Goal: Transaction & Acquisition: Purchase product/service

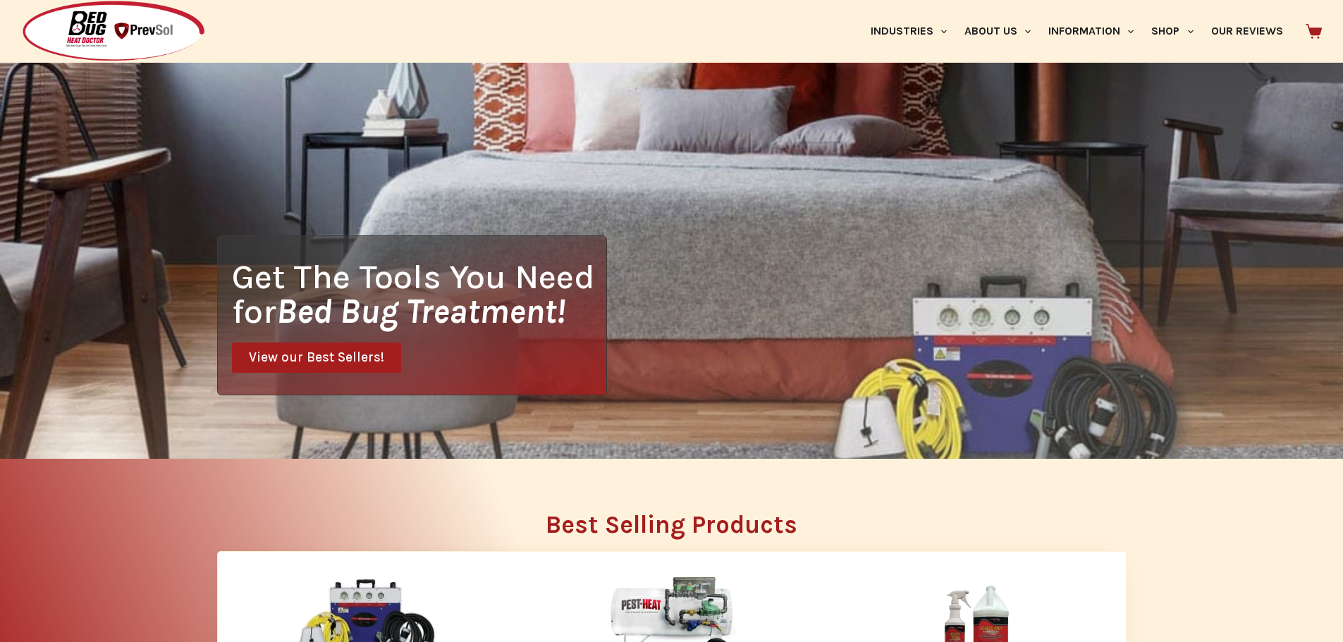
scroll to position [212, 0]
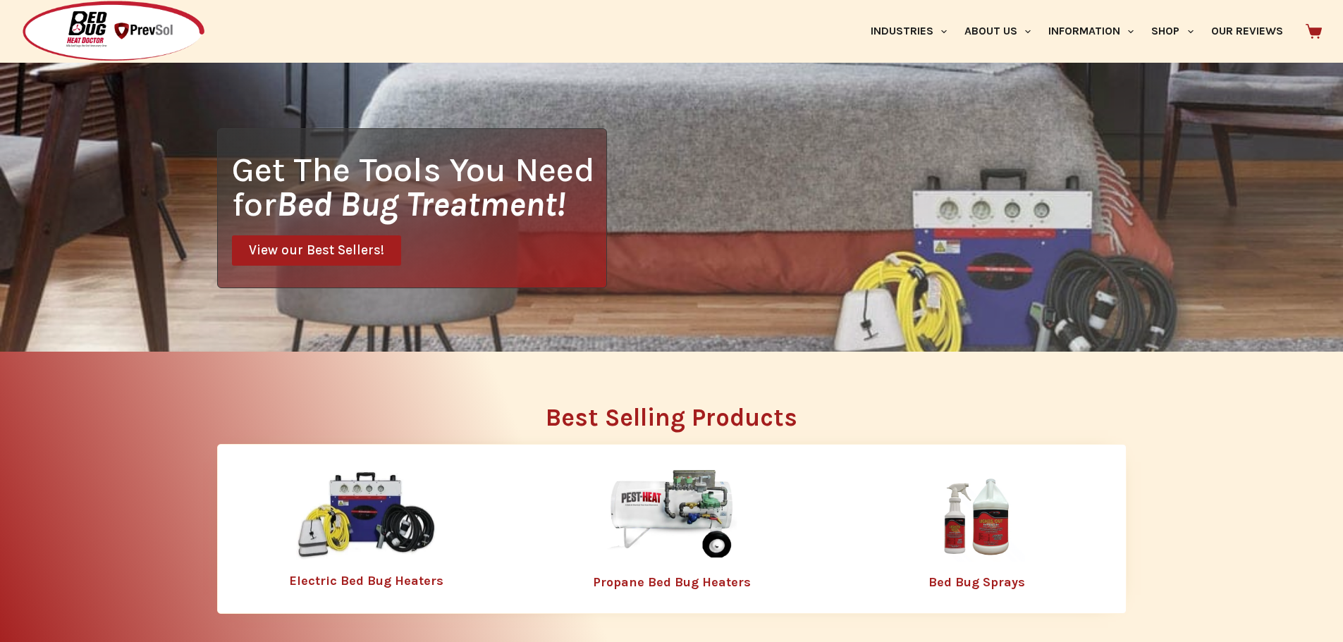
click at [651, 508] on img at bounding box center [671, 516] width 183 height 92
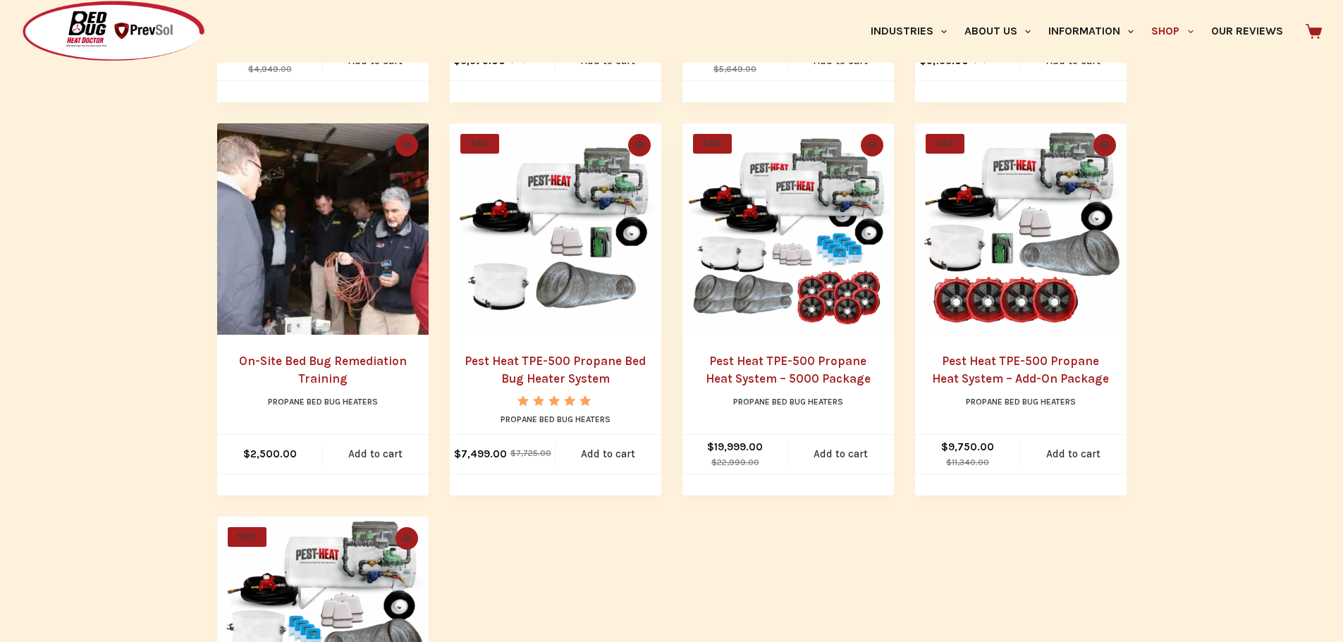
scroll to position [635, 0]
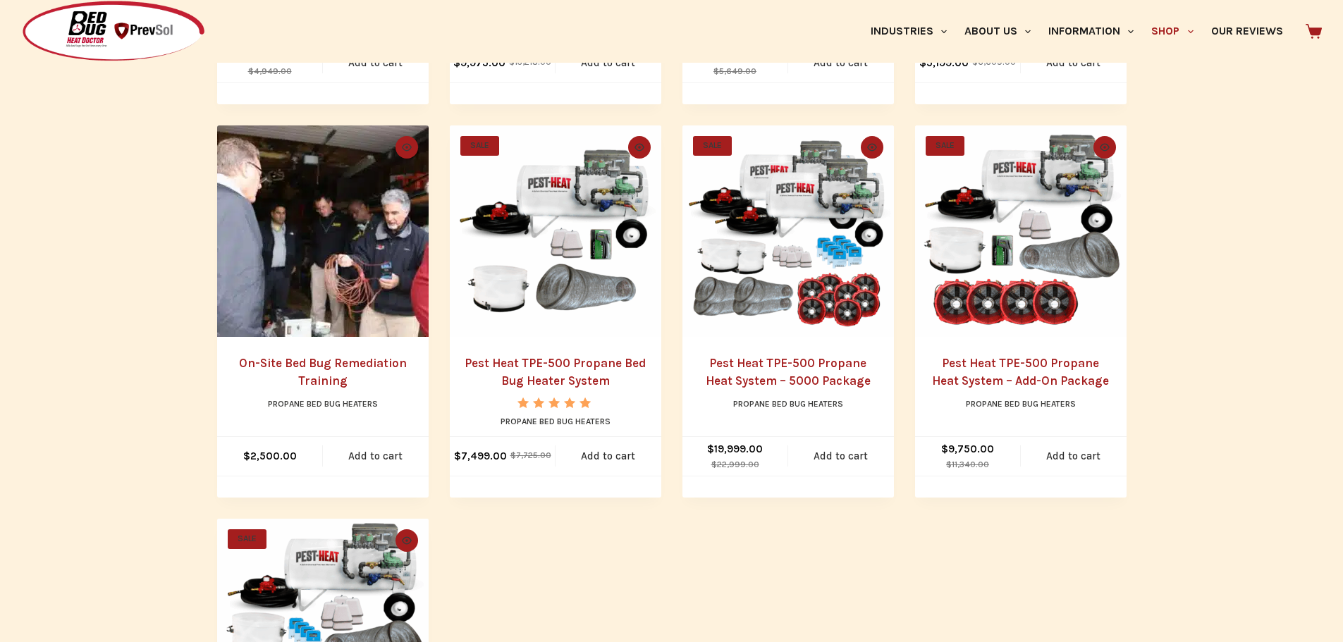
click at [561, 366] on link "Pest Heat TPE-500 Propane Bed Bug Heater System" at bounding box center [555, 372] width 181 height 32
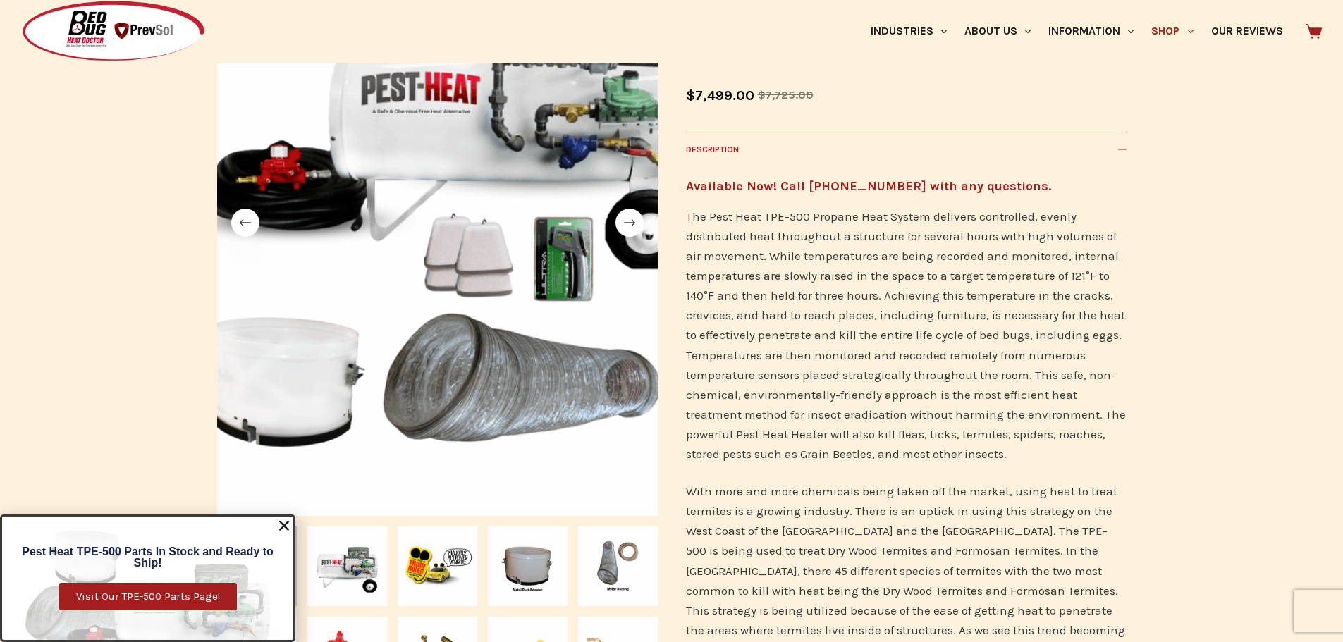
scroll to position [282, 0]
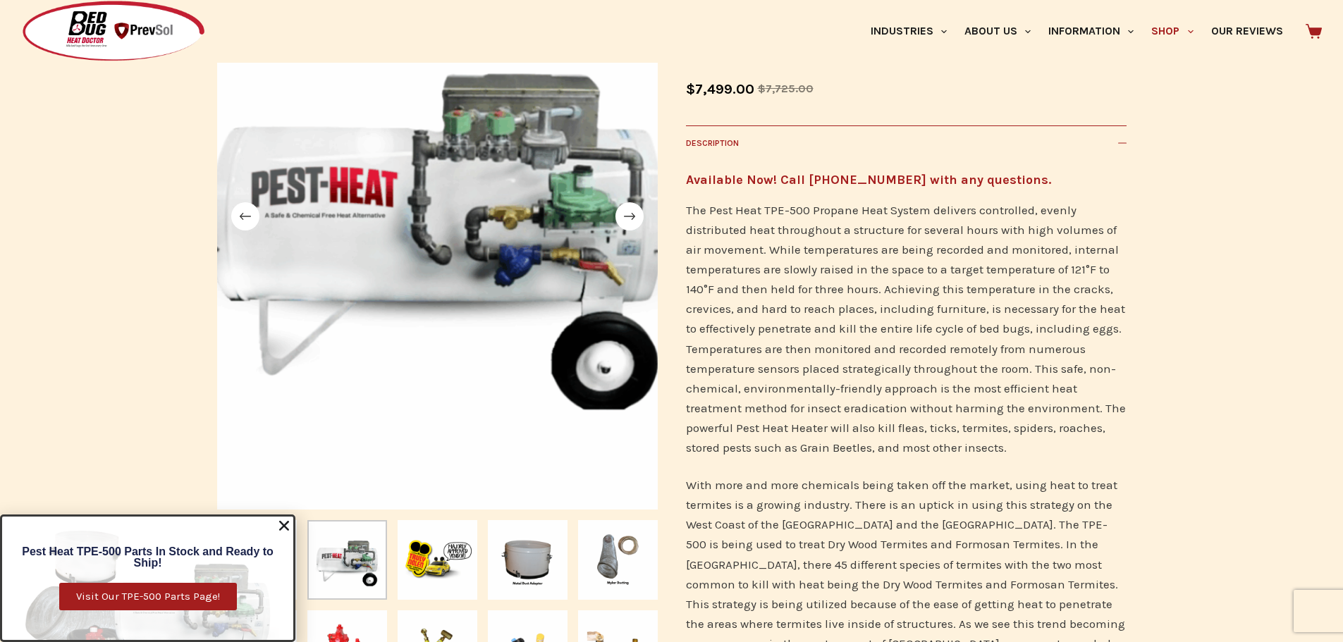
click at [288, 528] on use "Close" at bounding box center [284, 526] width 10 height 10
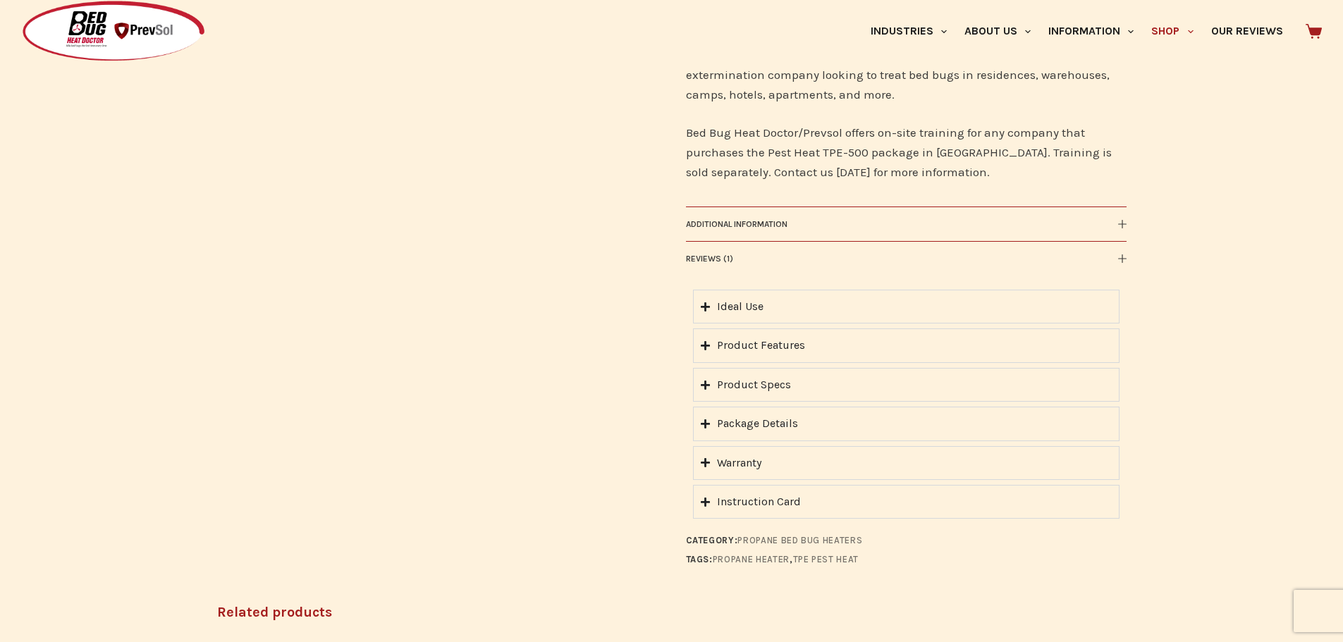
scroll to position [1622, 0]
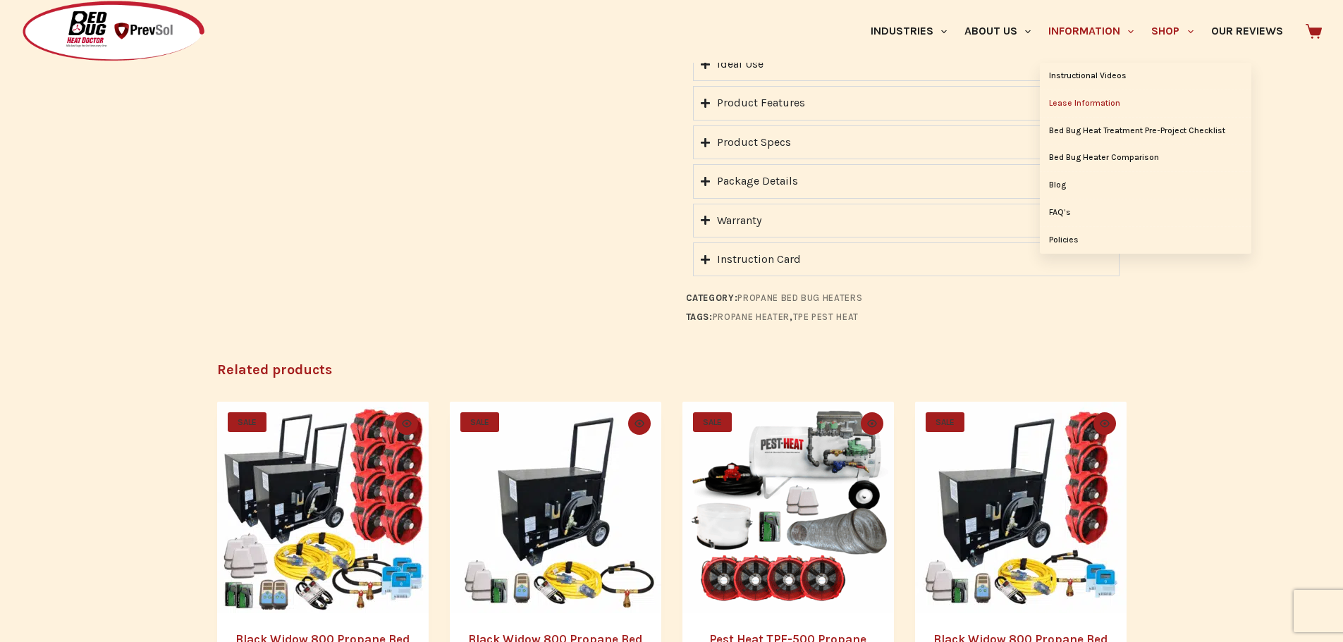
click at [1074, 103] on link "Lease Information" at bounding box center [1146, 103] width 212 height 27
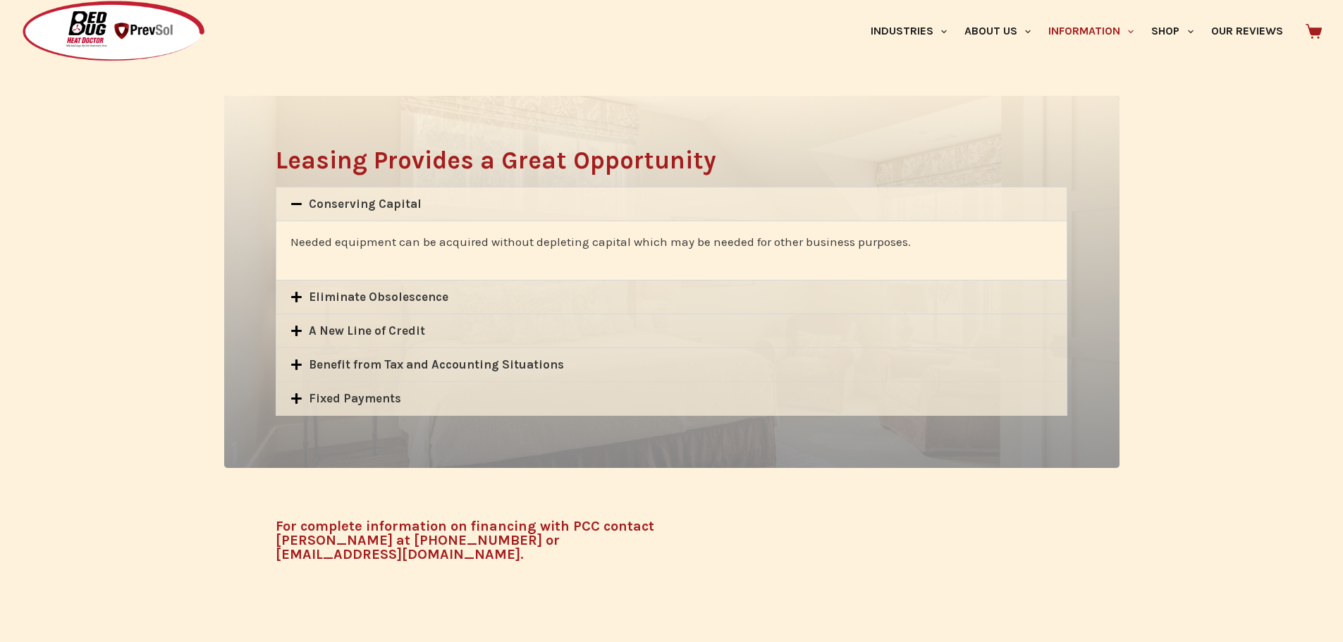
scroll to position [776, 0]
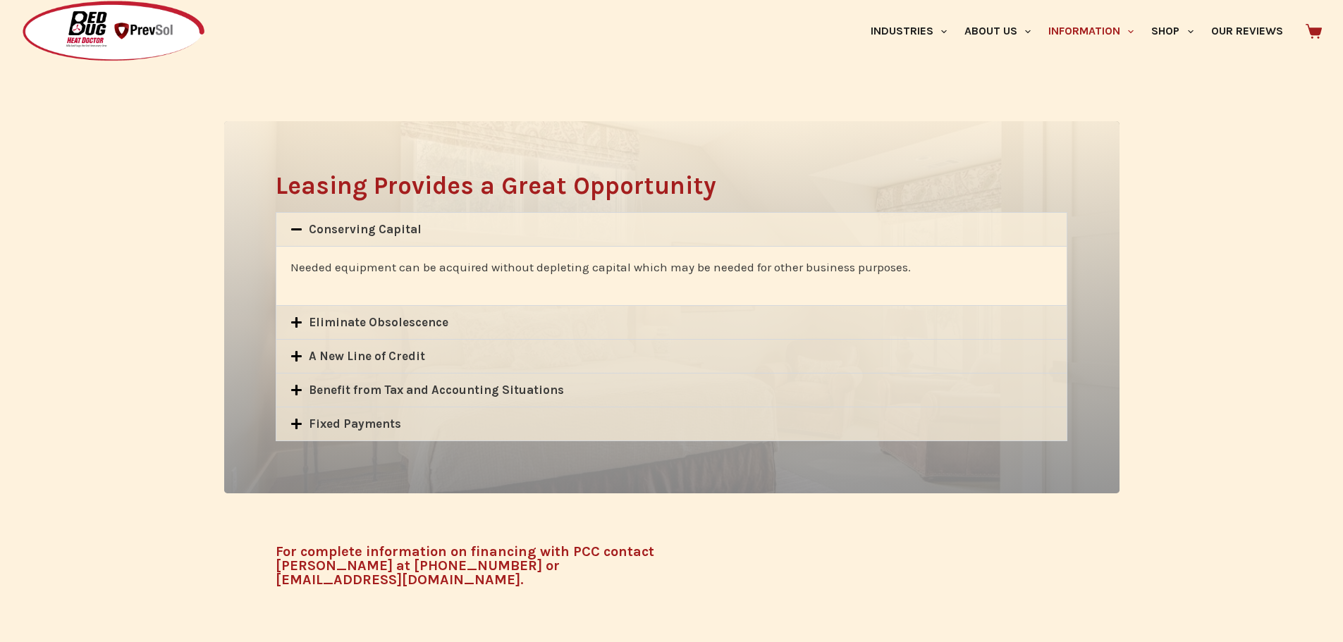
click at [495, 362] on div "A New Line of Credit" at bounding box center [671, 356] width 790 height 33
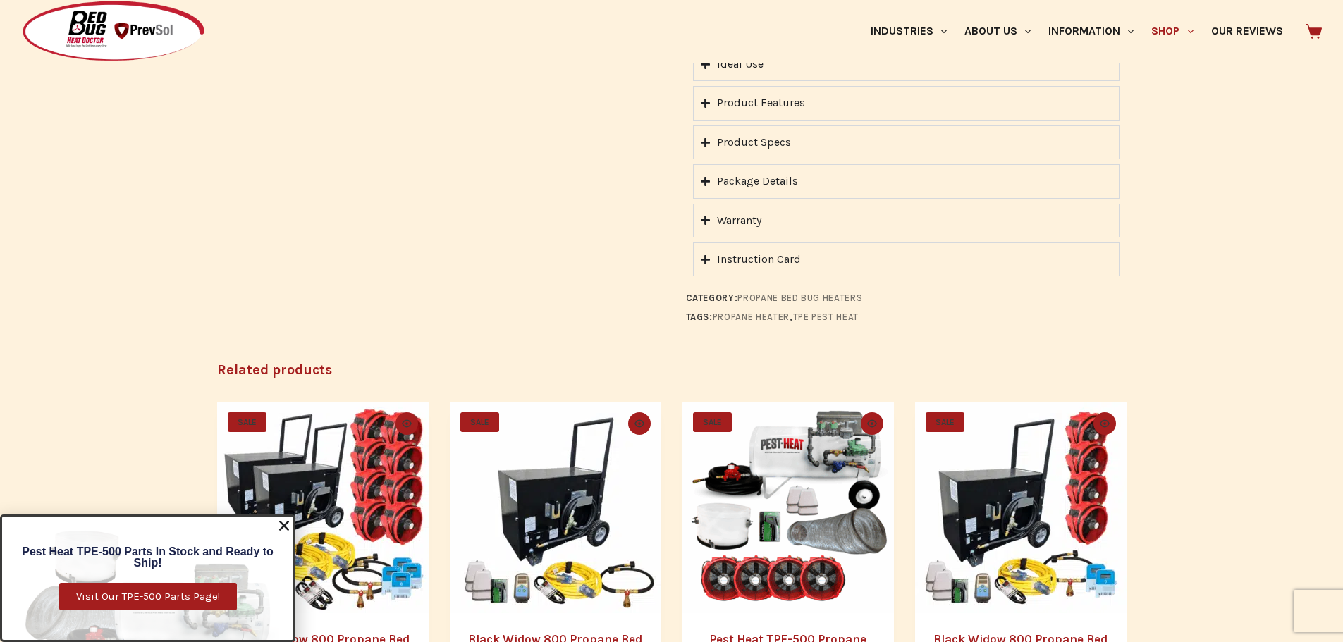
click at [730, 210] on summary "Warranty" at bounding box center [906, 221] width 427 height 34
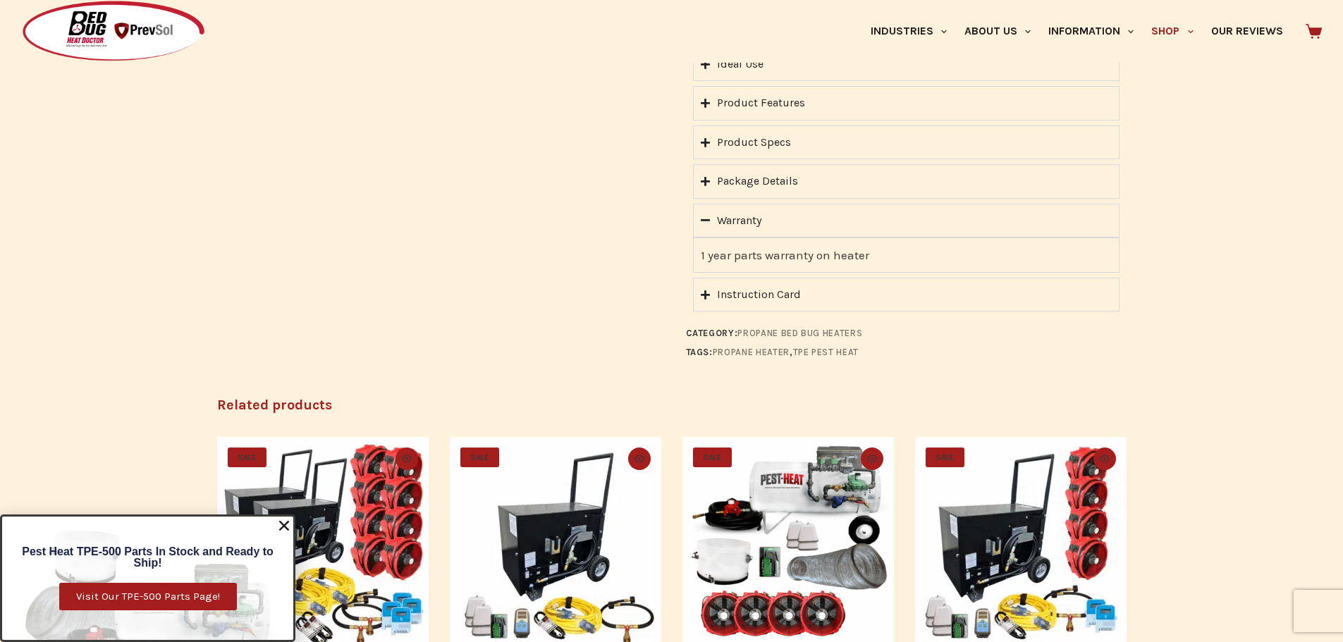
click at [730, 210] on summary "Warranty" at bounding box center [906, 221] width 427 height 34
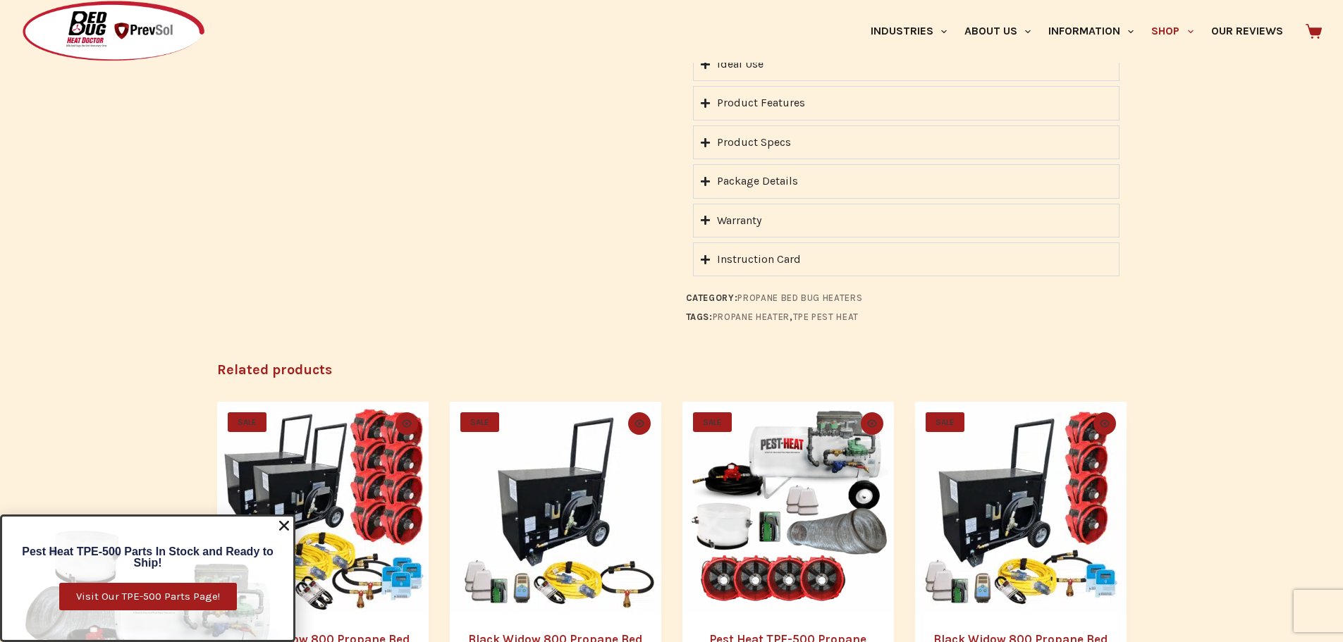
click at [731, 172] on summary "Package Details" at bounding box center [906, 181] width 427 height 34
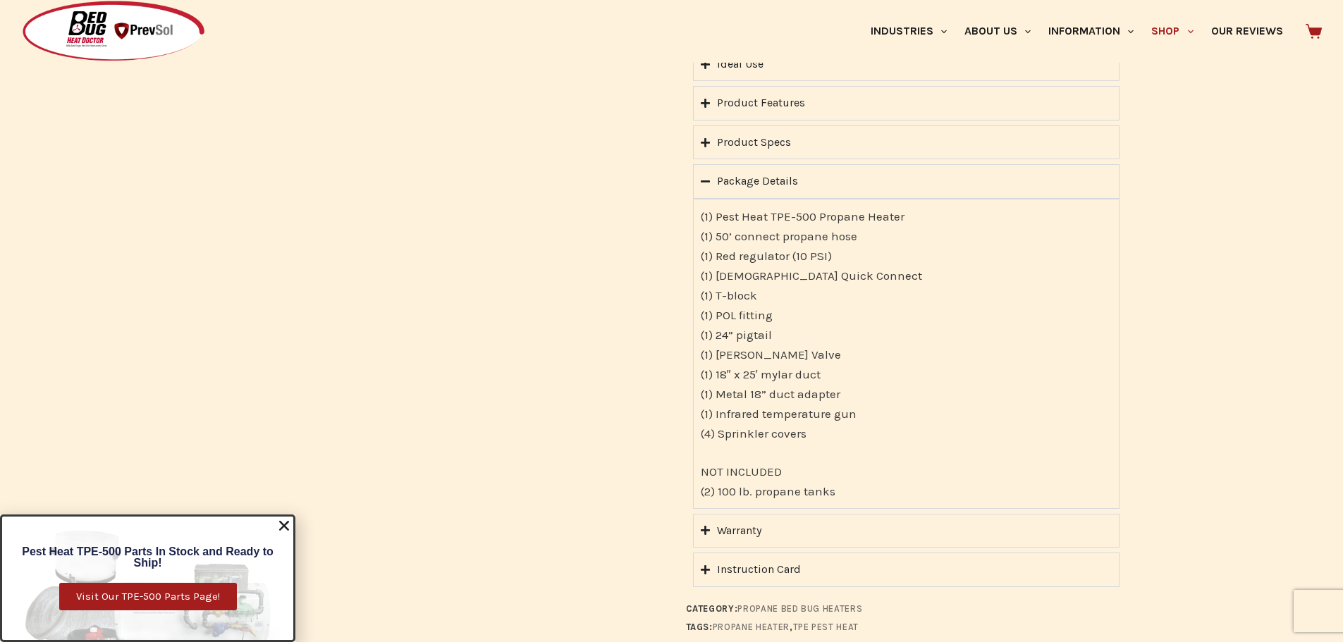
click at [749, 94] on div "Product Features" at bounding box center [761, 103] width 88 height 18
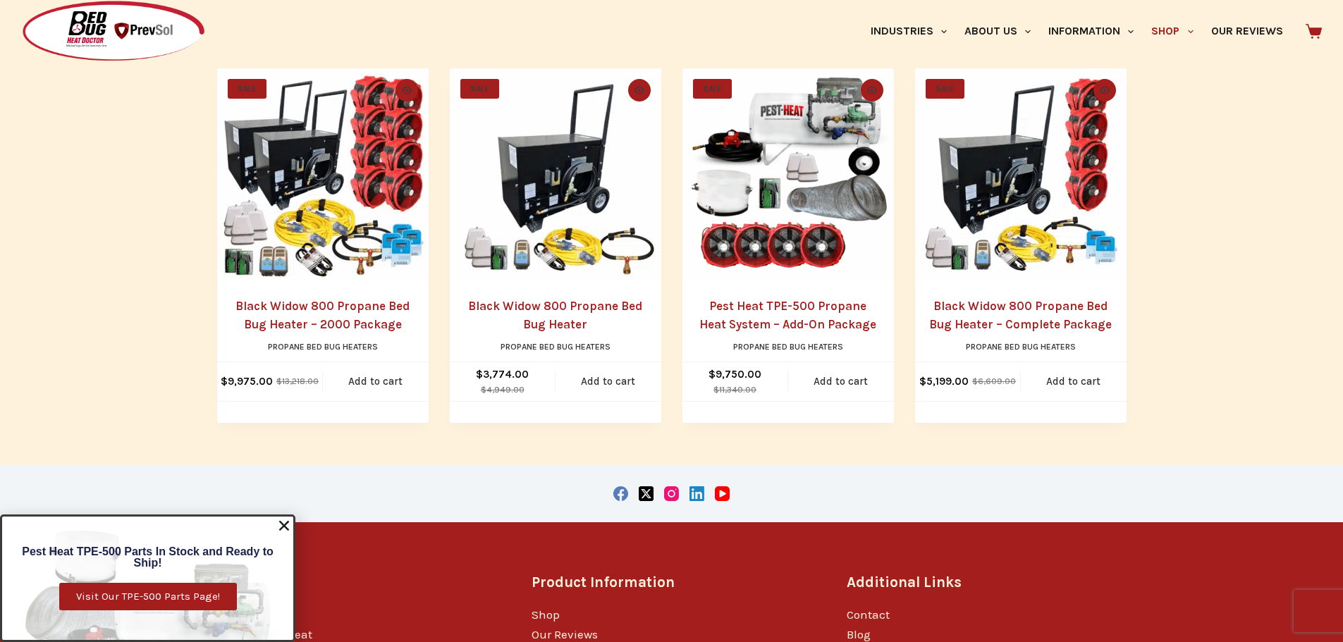
scroll to position [2467, 0]
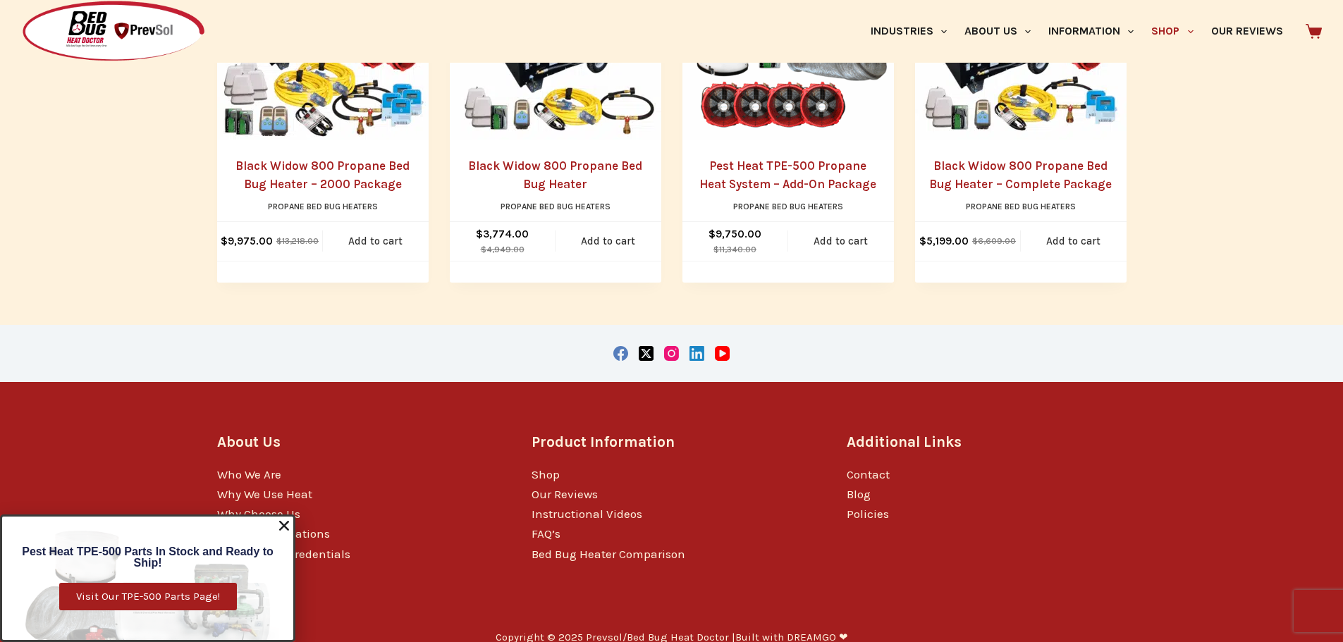
click at [290, 527] on icon "Close" at bounding box center [284, 526] width 14 height 14
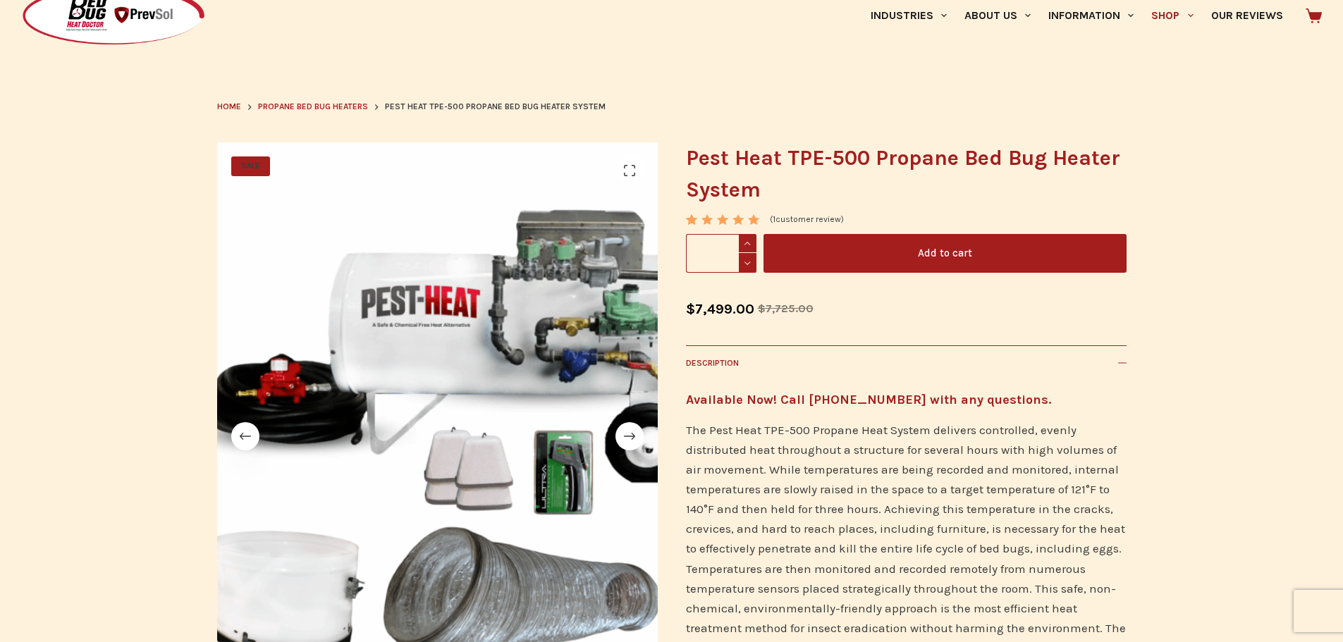
scroll to position [0, 0]
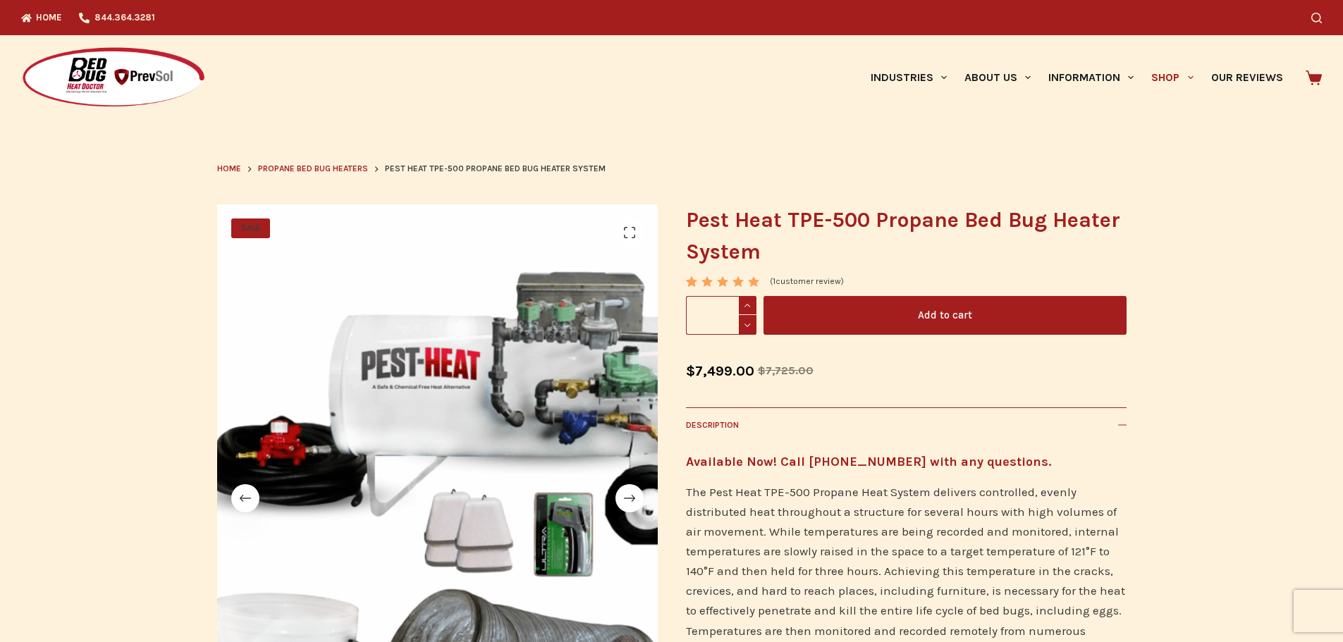
click at [955, 328] on button "Add to cart" at bounding box center [945, 315] width 363 height 39
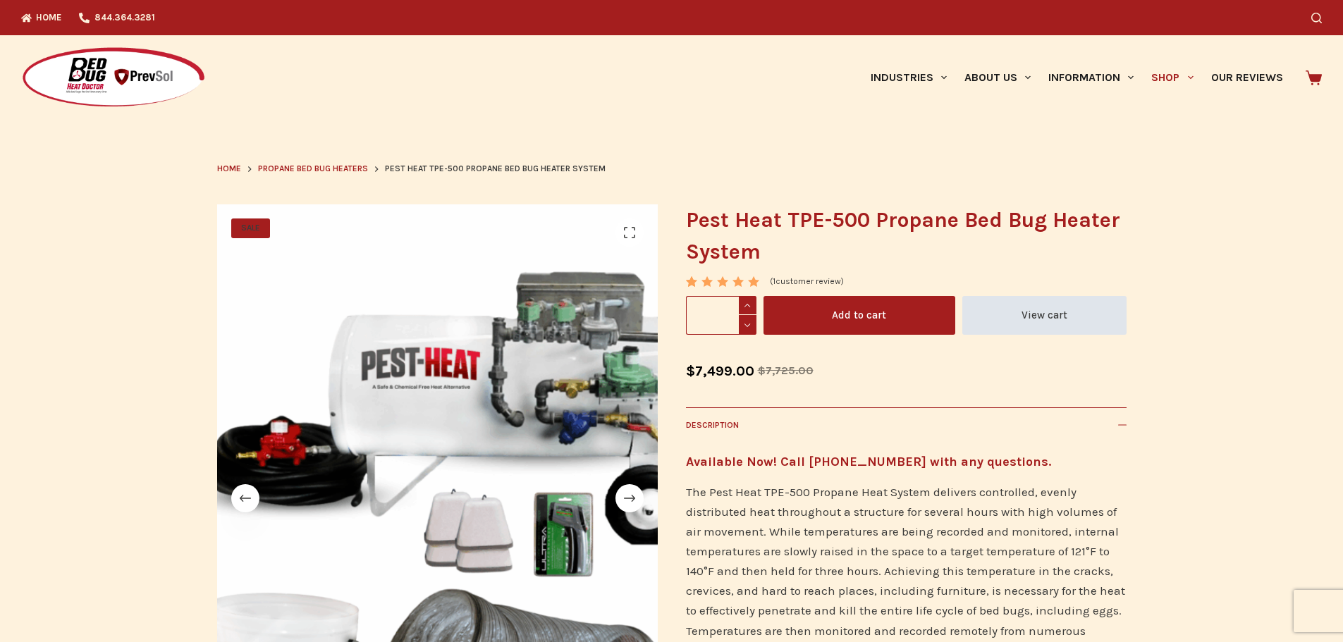
click at [1056, 328] on link "View cart" at bounding box center [1044, 315] width 164 height 39
